Goal: Task Accomplishment & Management: Manage account settings

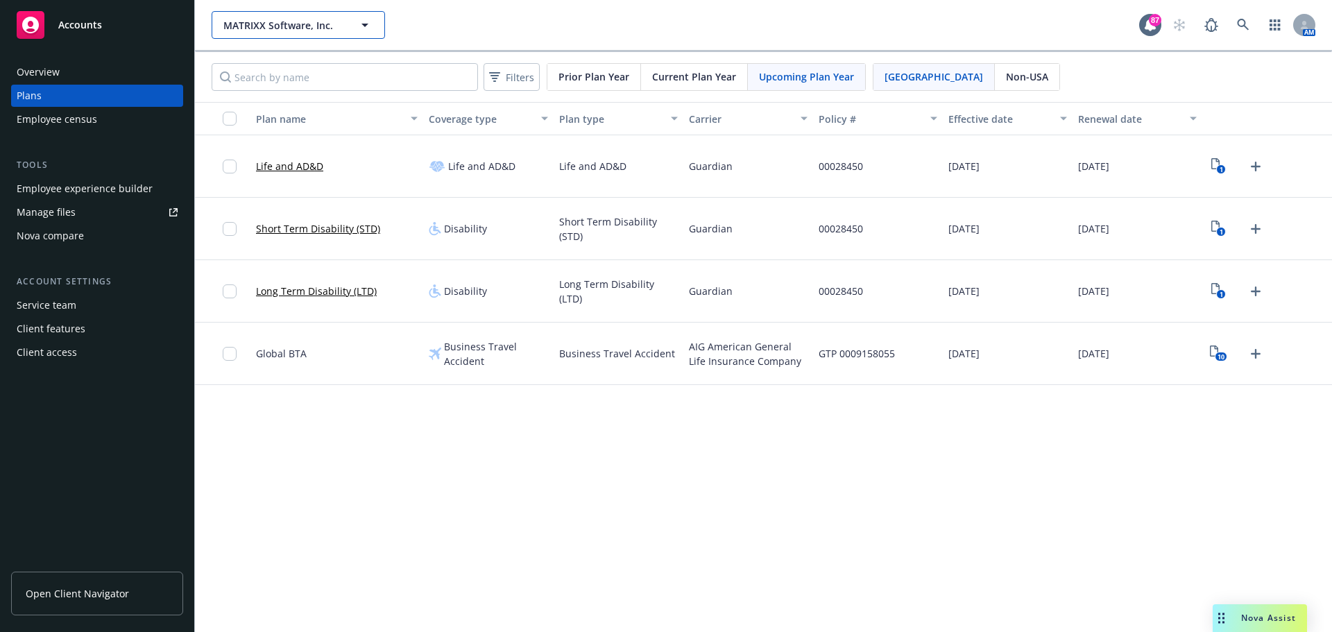
click at [321, 28] on span "MATRIXX Software, Inc." at bounding box center [283, 25] width 120 height 15
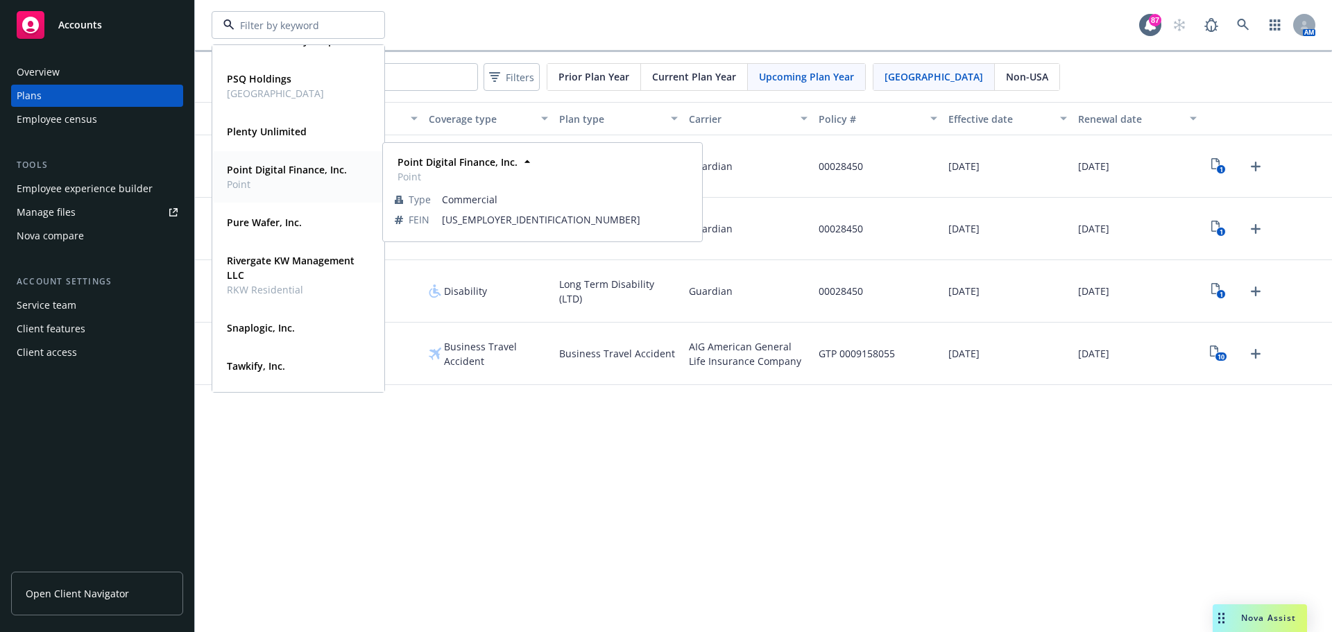
scroll to position [139, 0]
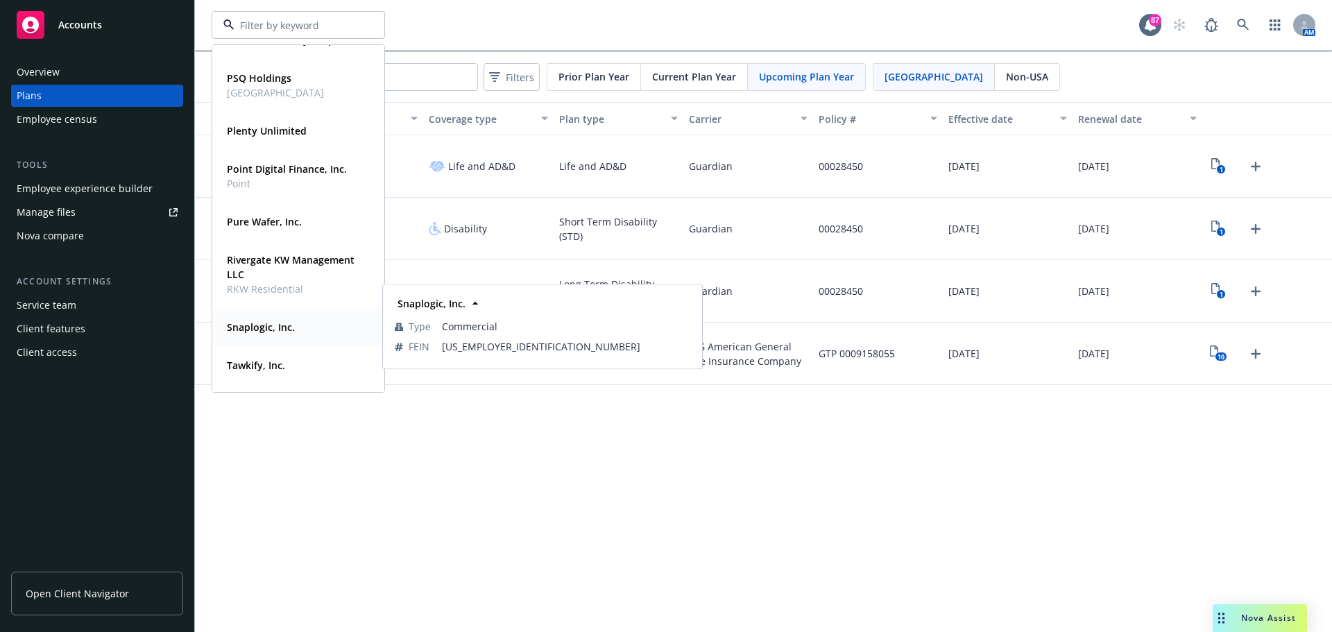
click at [255, 330] on strong "Snaplogic, Inc." at bounding box center [261, 327] width 68 height 13
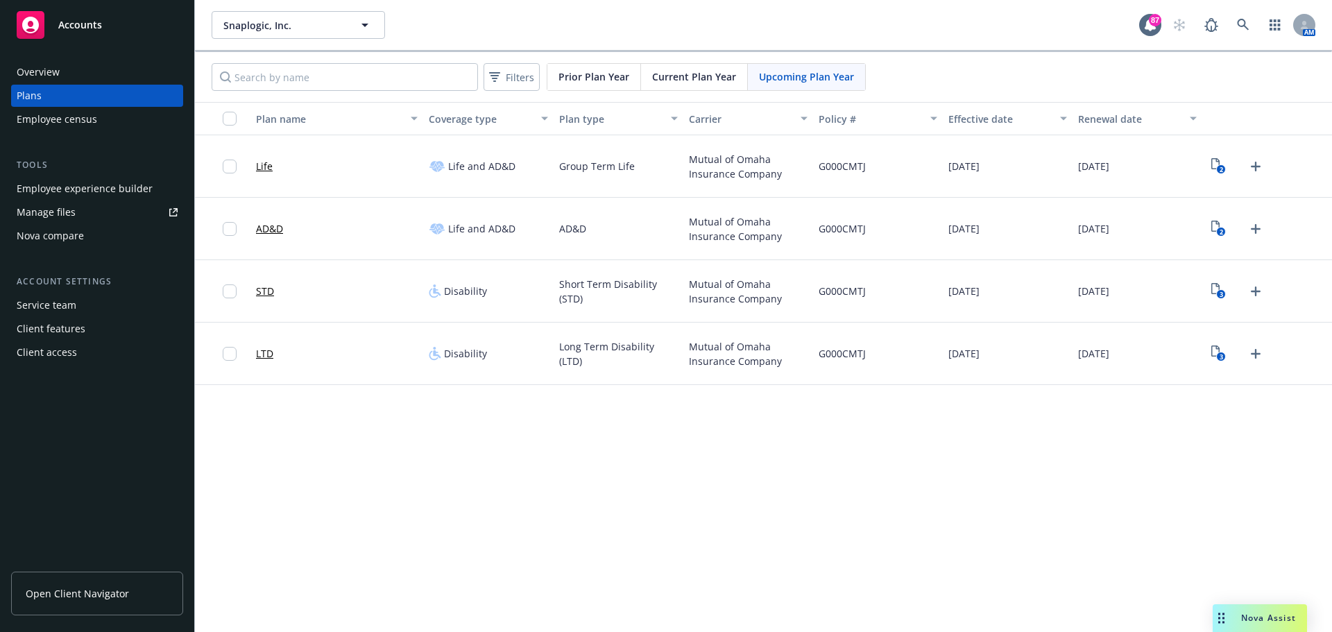
click at [78, 194] on div "Employee experience builder" at bounding box center [85, 189] width 136 height 22
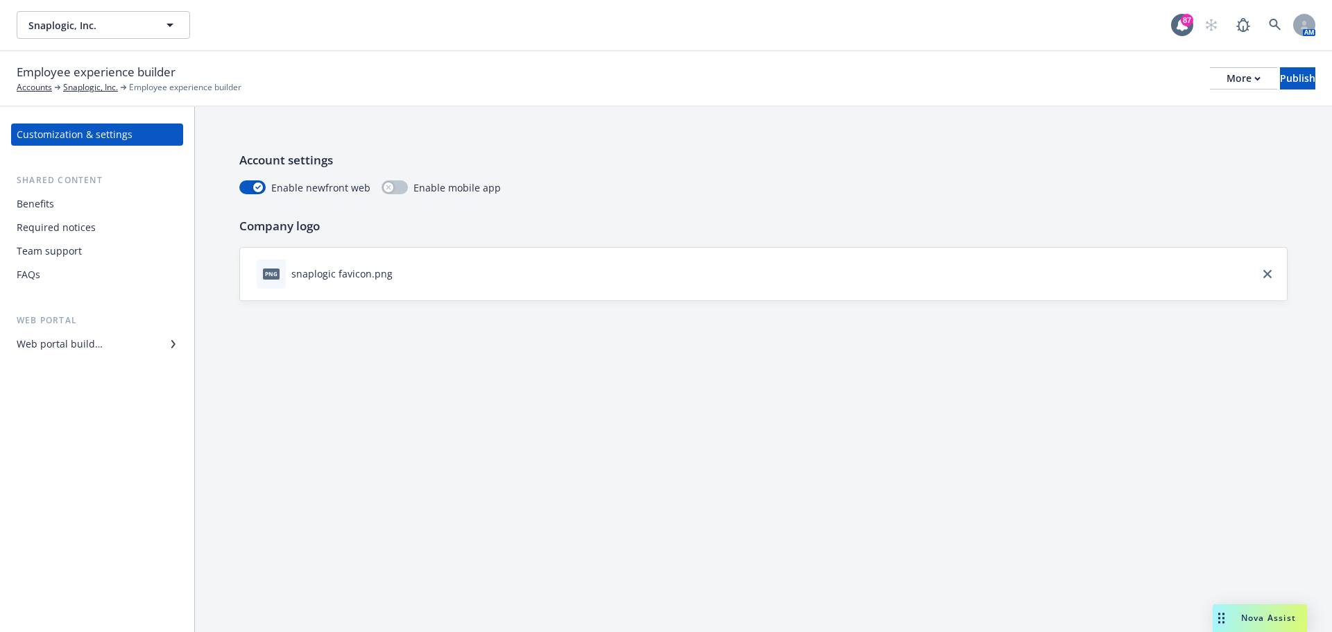
click at [44, 225] on div "Required notices" at bounding box center [56, 227] width 79 height 22
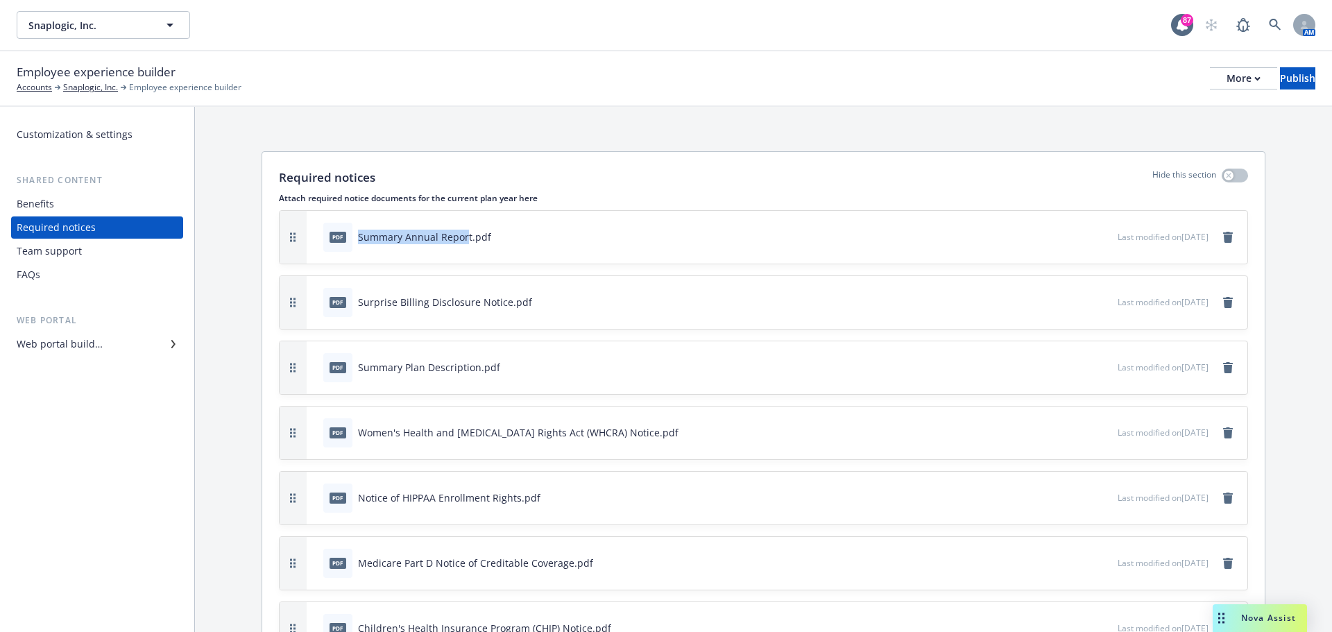
drag, startPoint x: 467, startPoint y: 241, endPoint x: 354, endPoint y: 234, distance: 112.6
click at [354, 234] on div "pdf Summary Annual Report.pdf" at bounding box center [407, 237] width 168 height 29
copy div "Summary Annual Repor"
click at [1222, 238] on icon "remove" at bounding box center [1227, 237] width 11 height 11
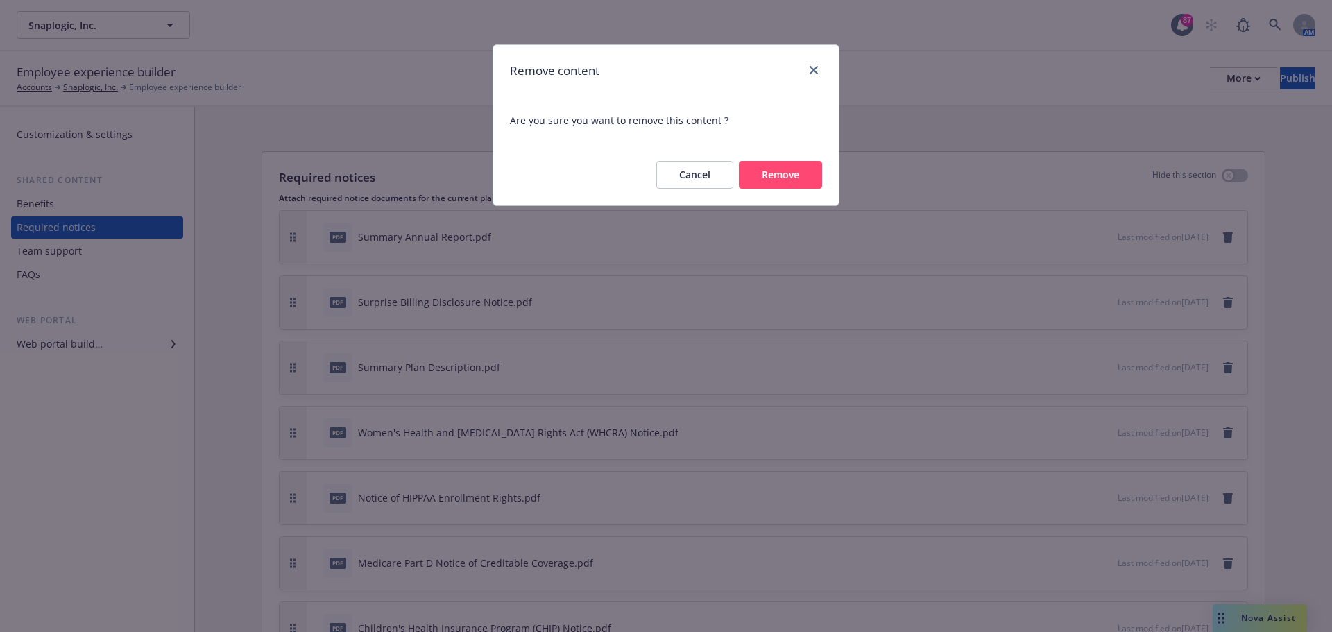
click at [799, 179] on button "Remove" at bounding box center [780, 175] width 83 height 28
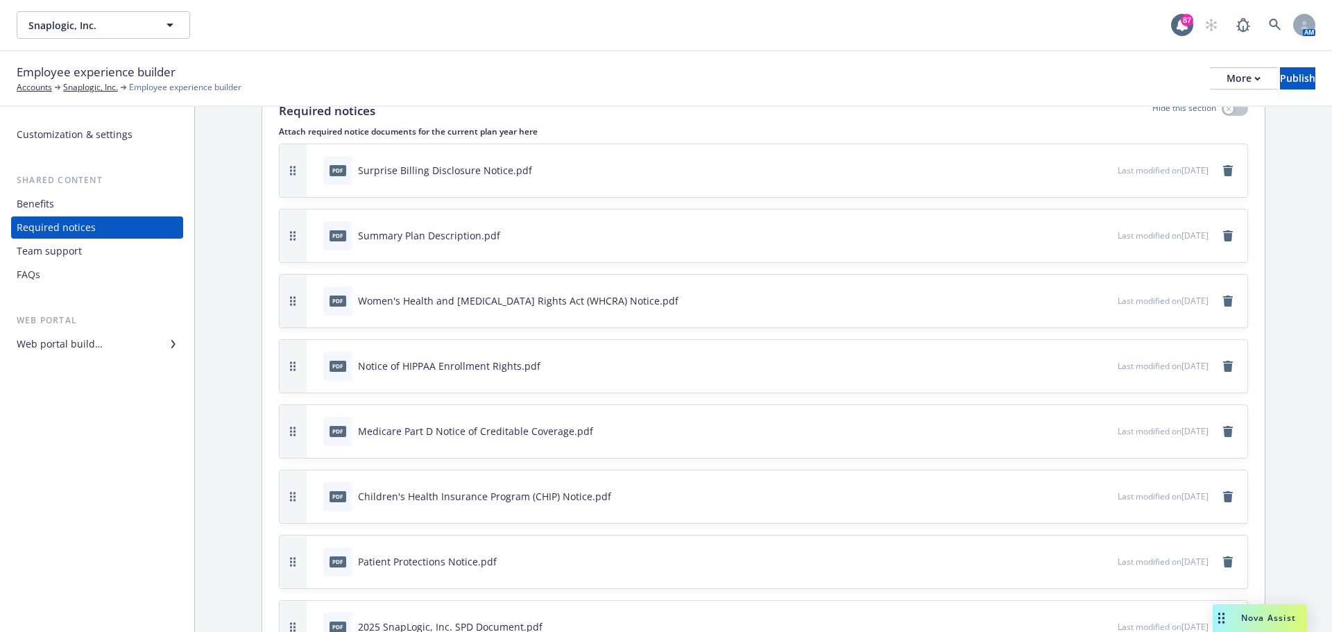
scroll to position [196, 0]
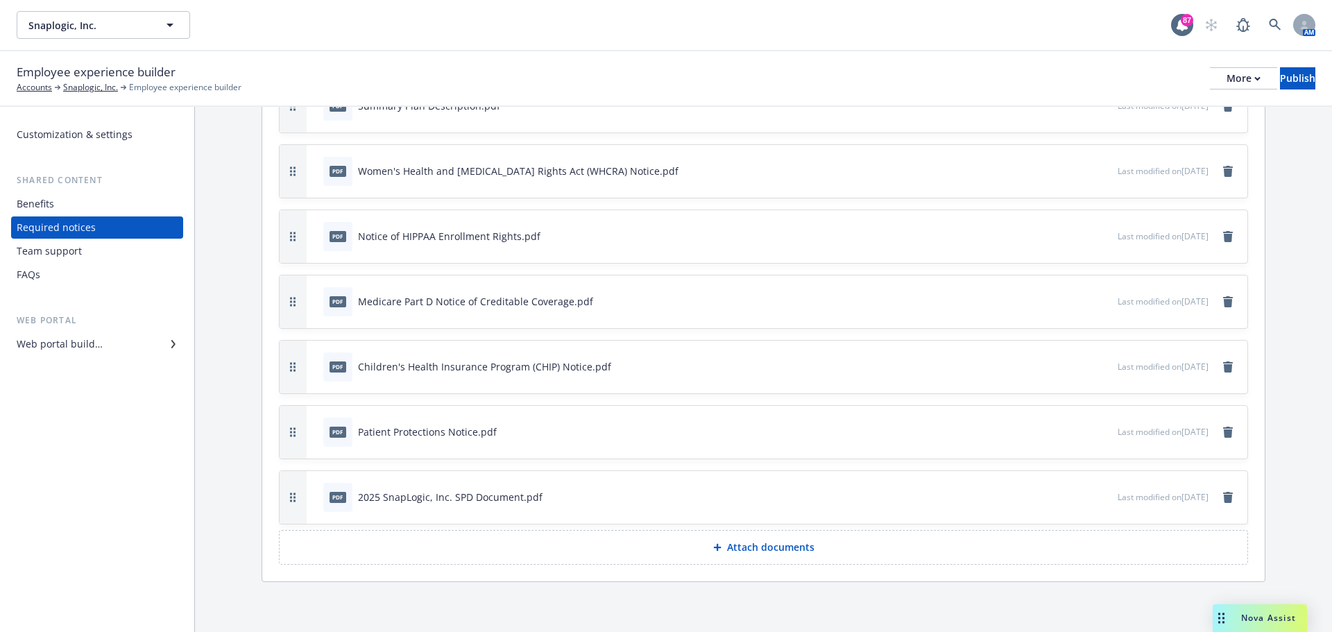
click at [887, 556] on button "Attach documents" at bounding box center [763, 547] width 969 height 35
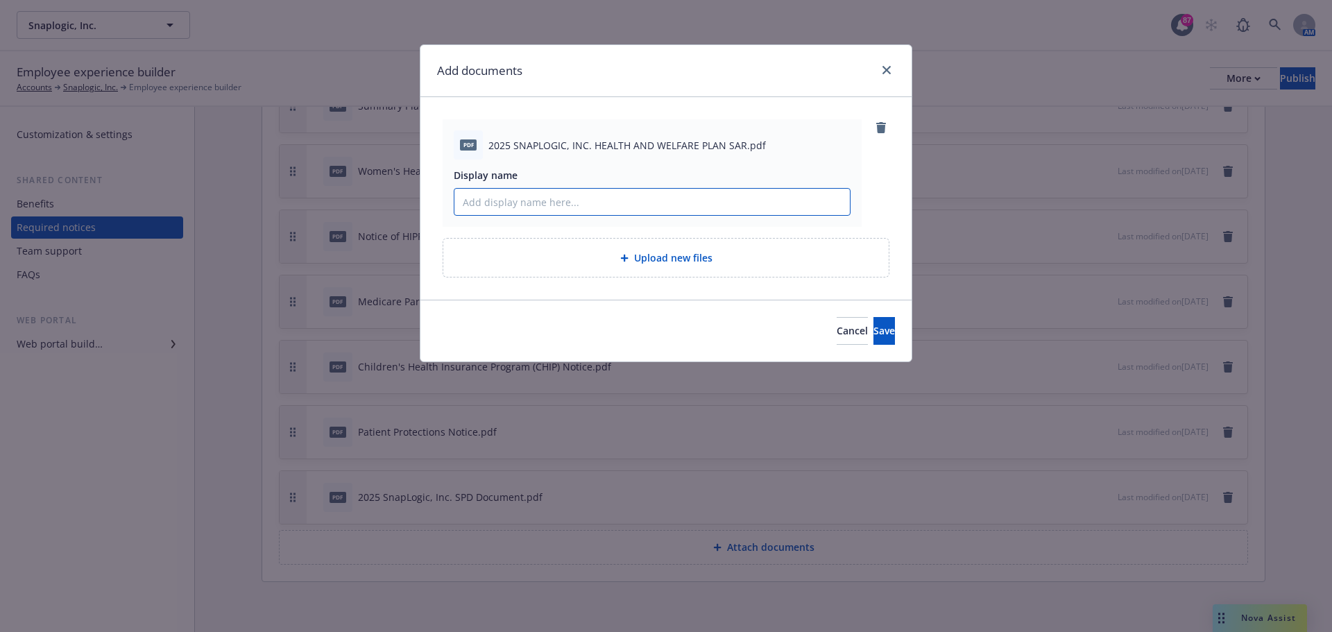
click at [529, 194] on input "Display name" at bounding box center [651, 202] width 395 height 26
paste input "Summary Annual Repor"
type input "Summary Annual Report"
click at [873, 332] on span "Save" at bounding box center [884, 330] width 22 height 13
